Goal: Task Accomplishment & Management: Use online tool/utility

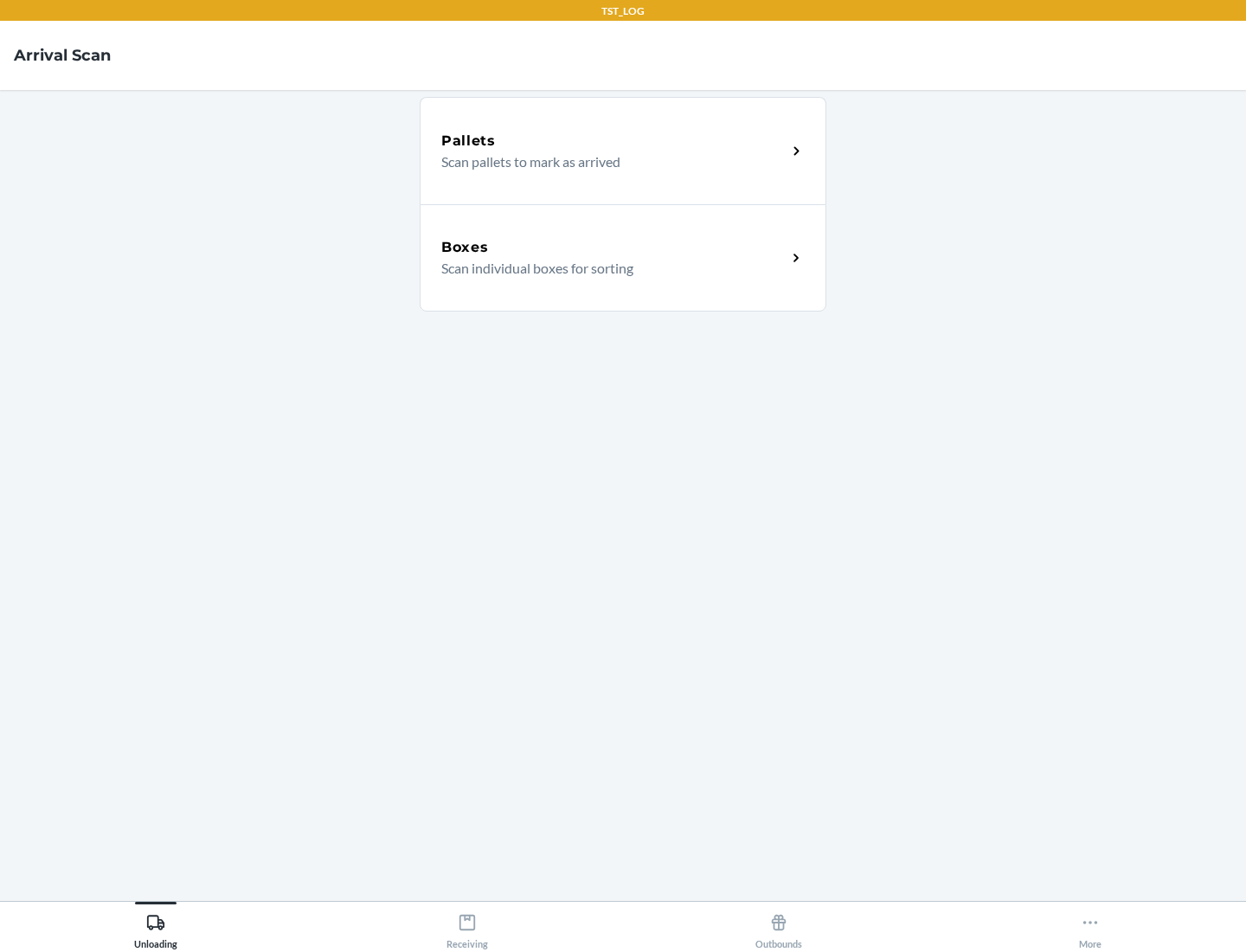
click at [613, 248] on div "Boxes" at bounding box center [614, 247] width 345 height 21
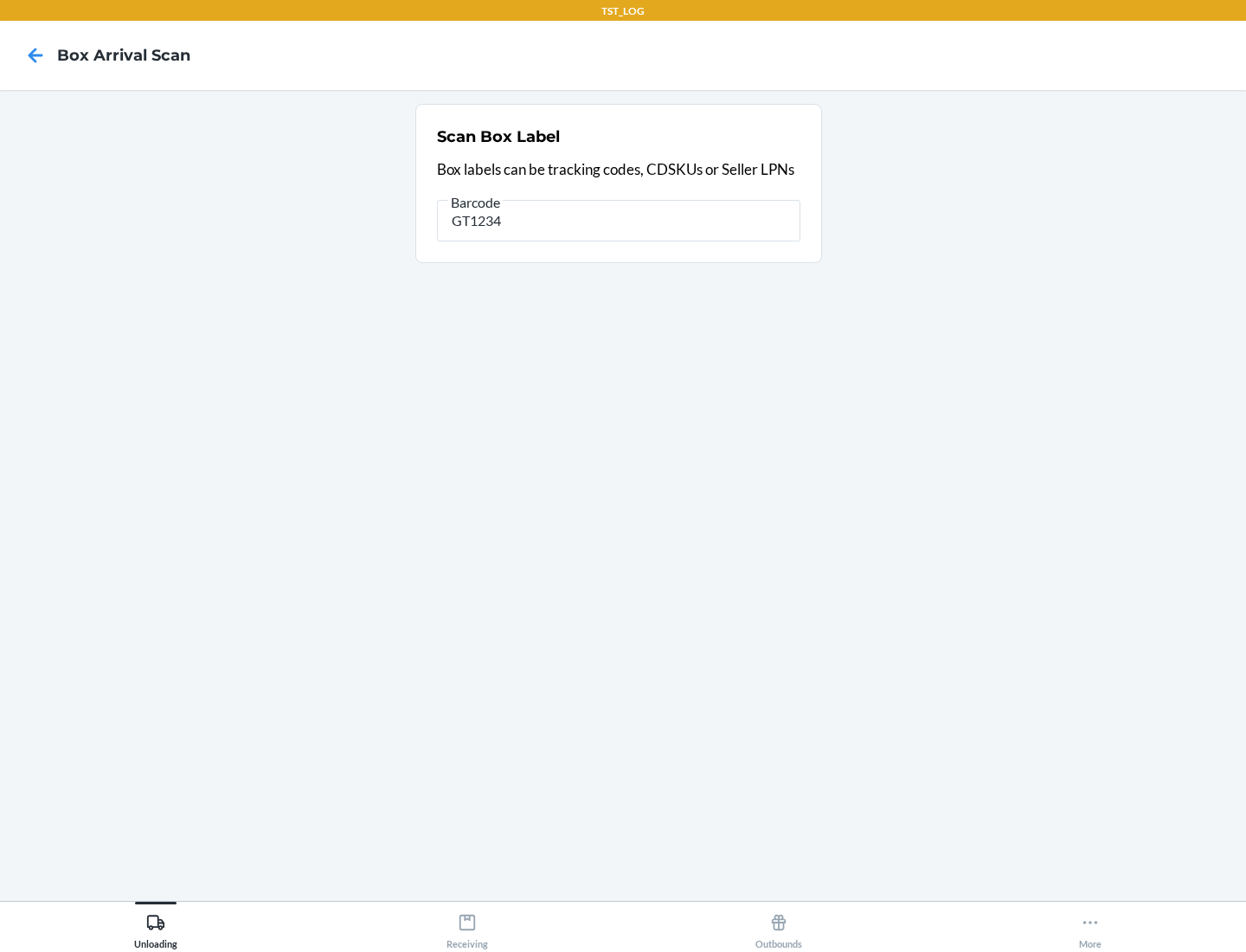
type input "GT1234"
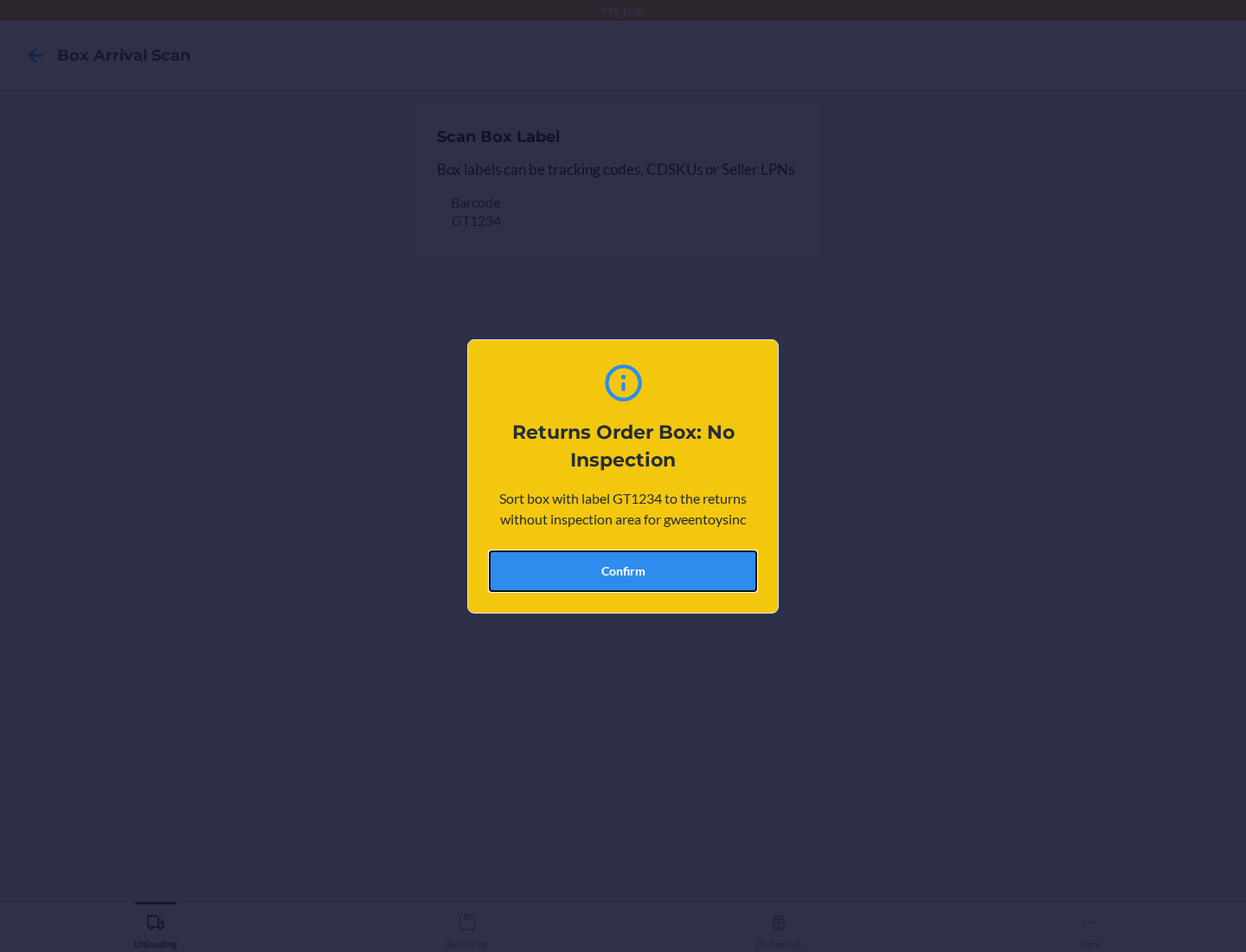
click at [623, 570] on button "Confirm" at bounding box center [623, 571] width 268 height 41
